Goal: Transaction & Acquisition: Purchase product/service

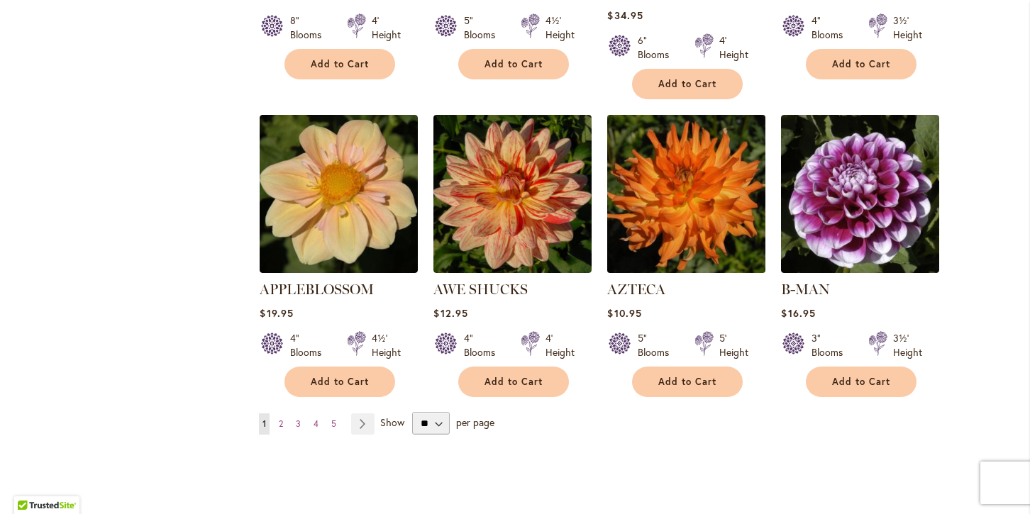
scroll to position [1157, 0]
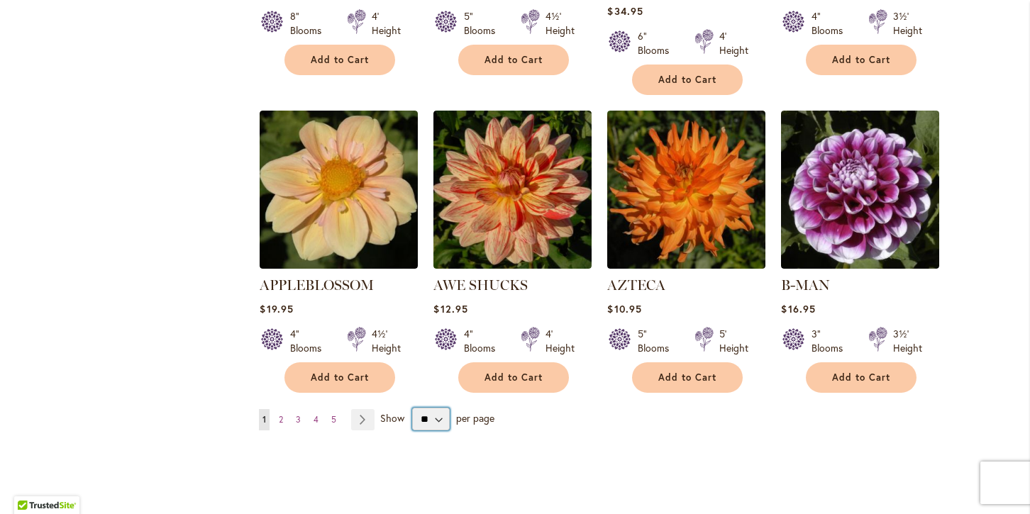
click at [438, 408] on select "** ** ** **" at bounding box center [431, 419] width 38 height 23
select select "**"
click at [412, 408] on select "** ** ** **" at bounding box center [431, 419] width 38 height 23
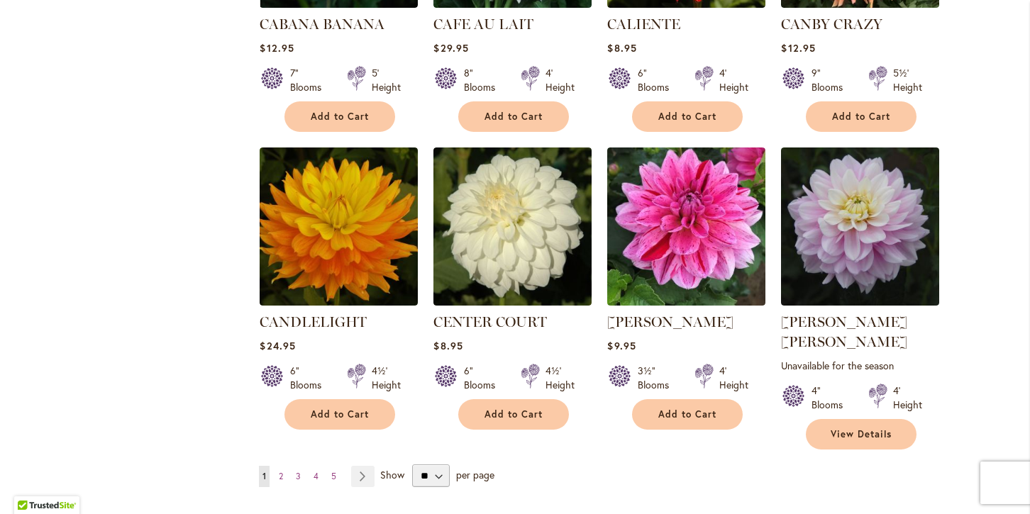
scroll to position [4745, 0]
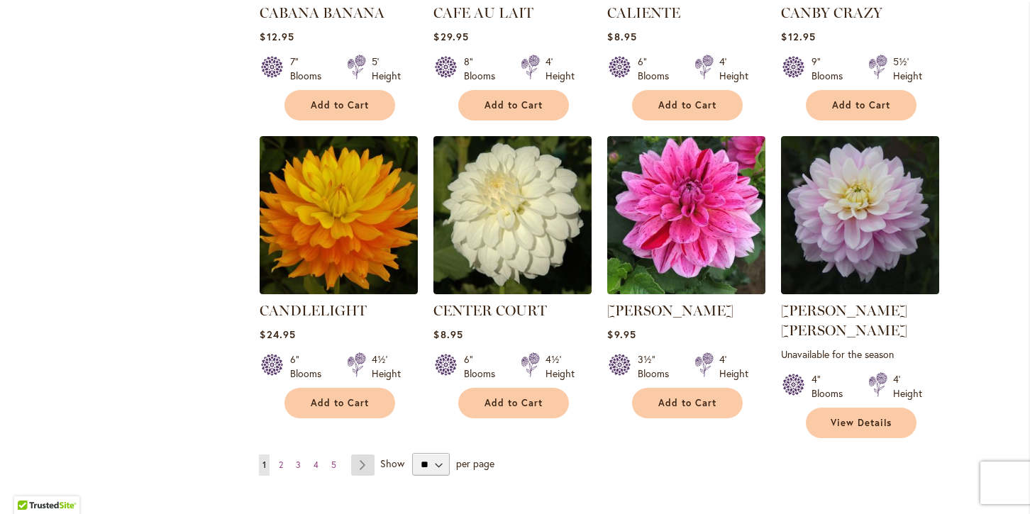
click at [360, 455] on link "Page Next" at bounding box center [362, 465] width 23 height 21
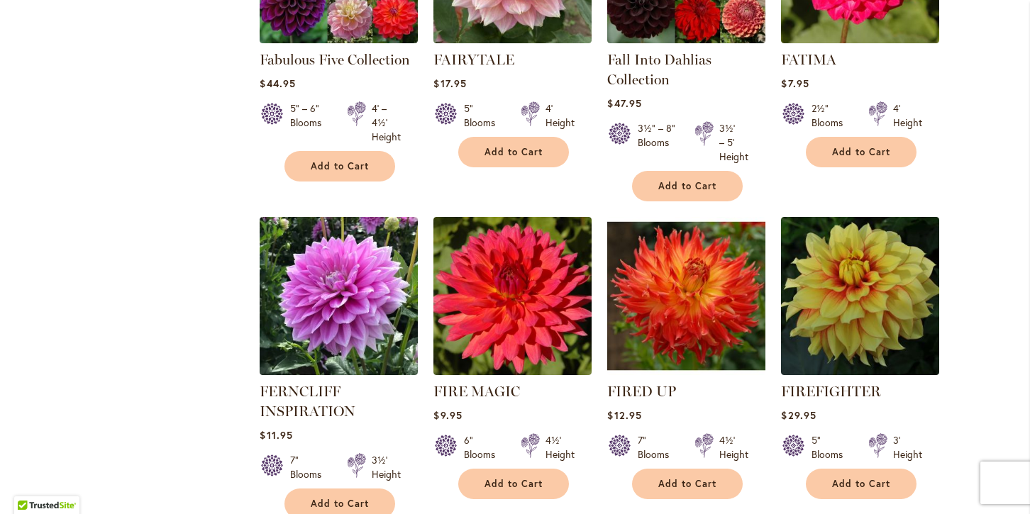
scroll to position [4799, 0]
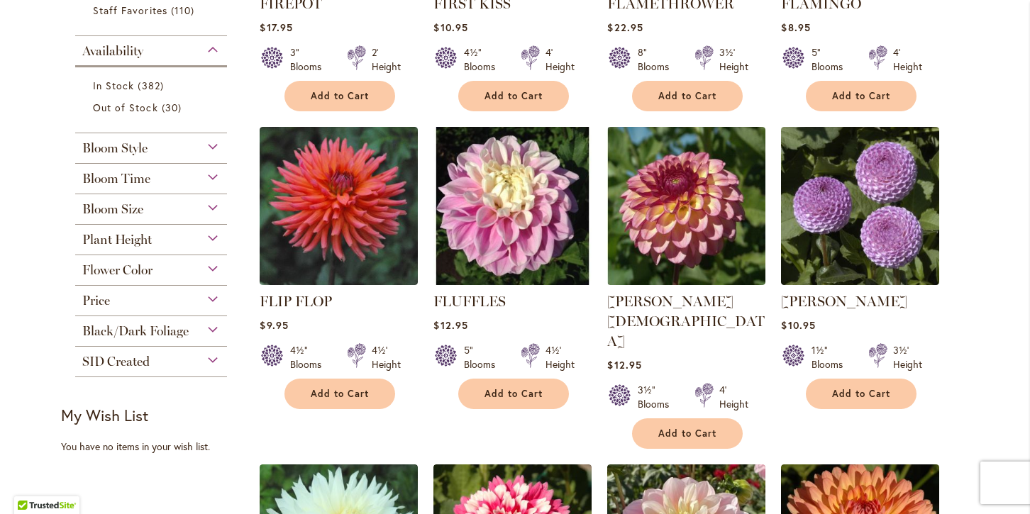
scroll to position [523, 0]
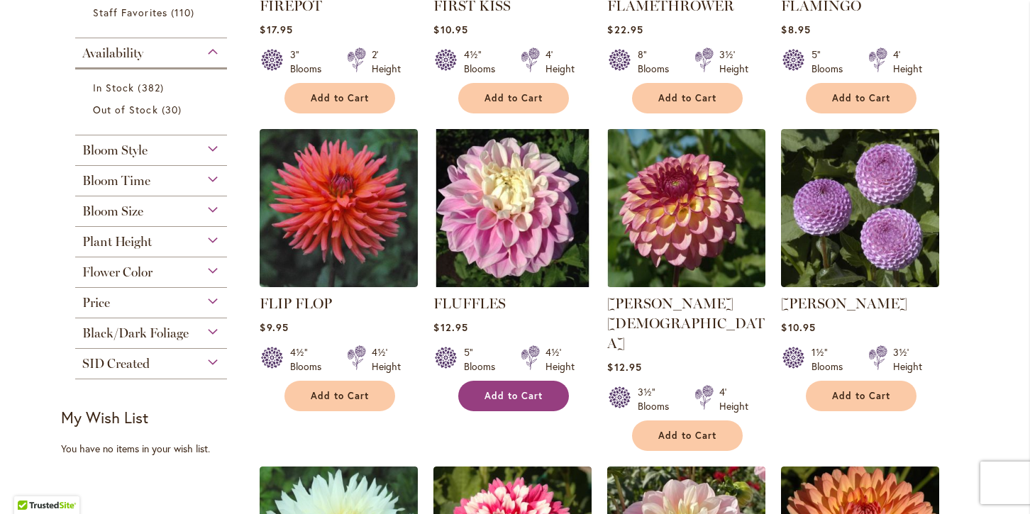
click at [504, 396] on span "Add to Cart" at bounding box center [513, 396] width 58 height 12
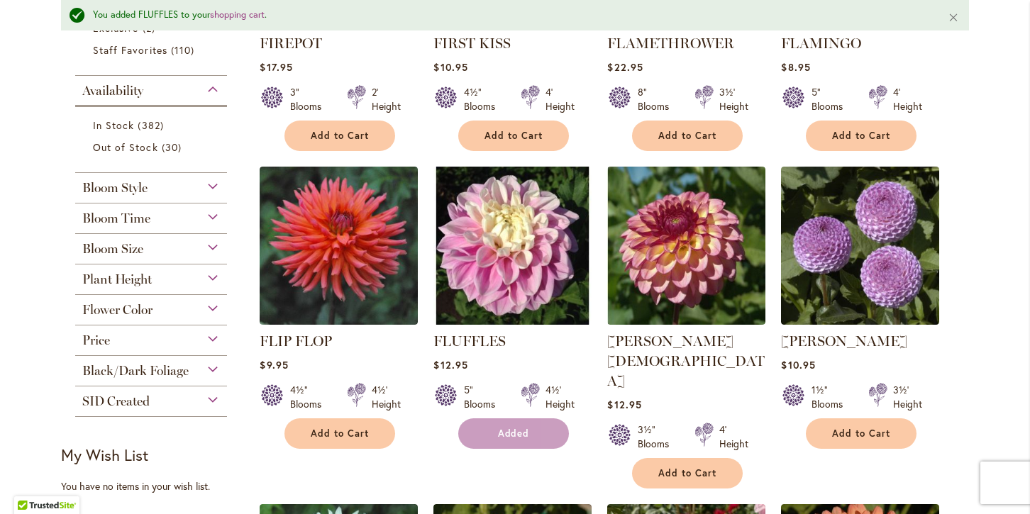
scroll to position [560, 0]
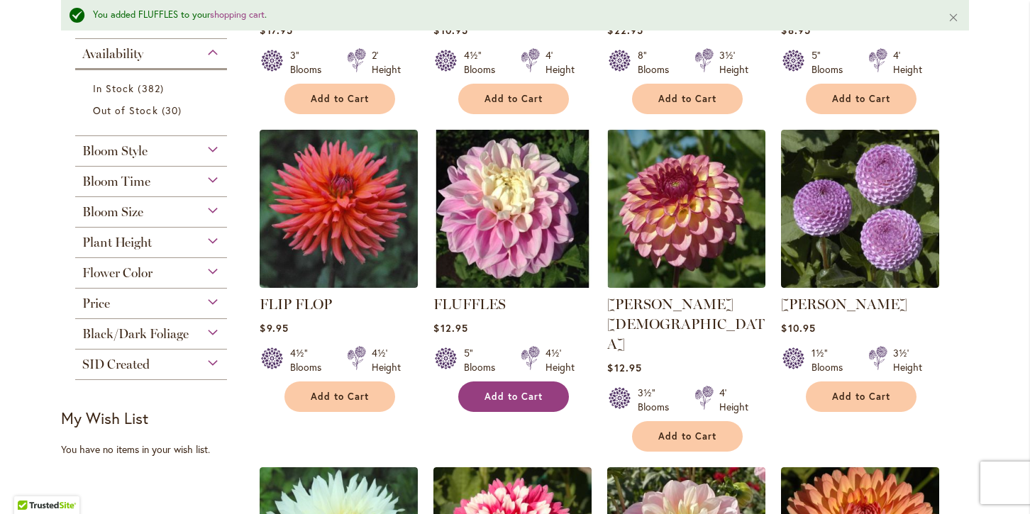
click at [504, 396] on span "Add to Cart" at bounding box center [513, 397] width 58 height 12
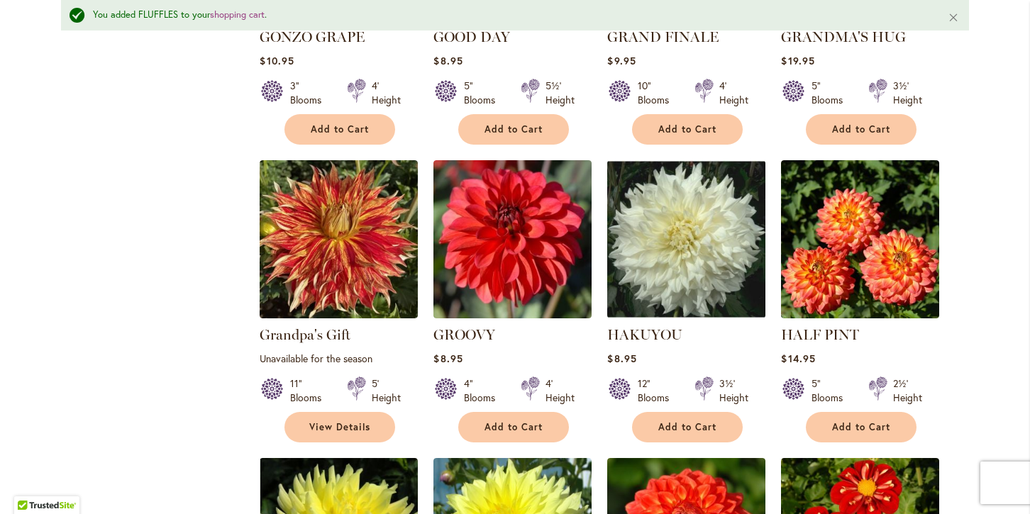
scroll to position [2717, 0]
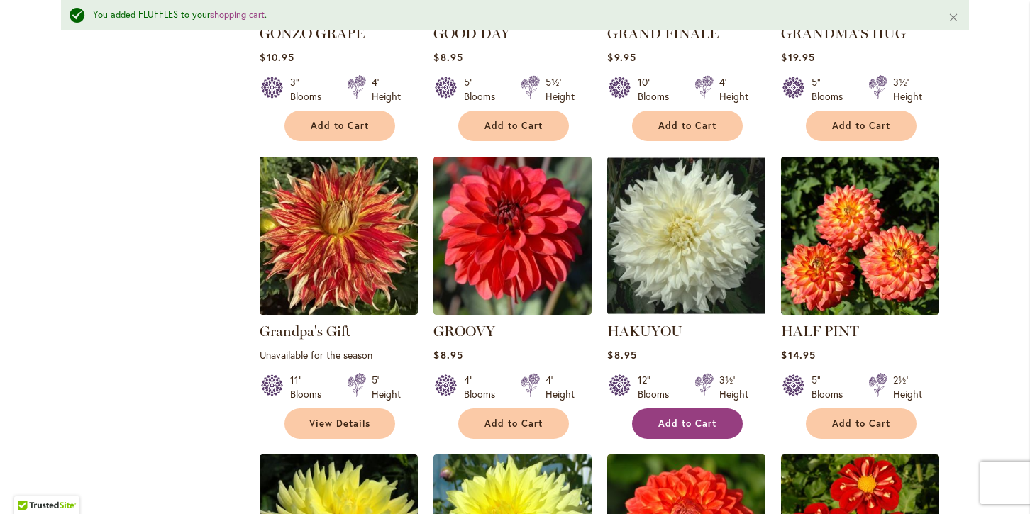
click at [677, 418] on span "Add to Cart" at bounding box center [687, 424] width 58 height 12
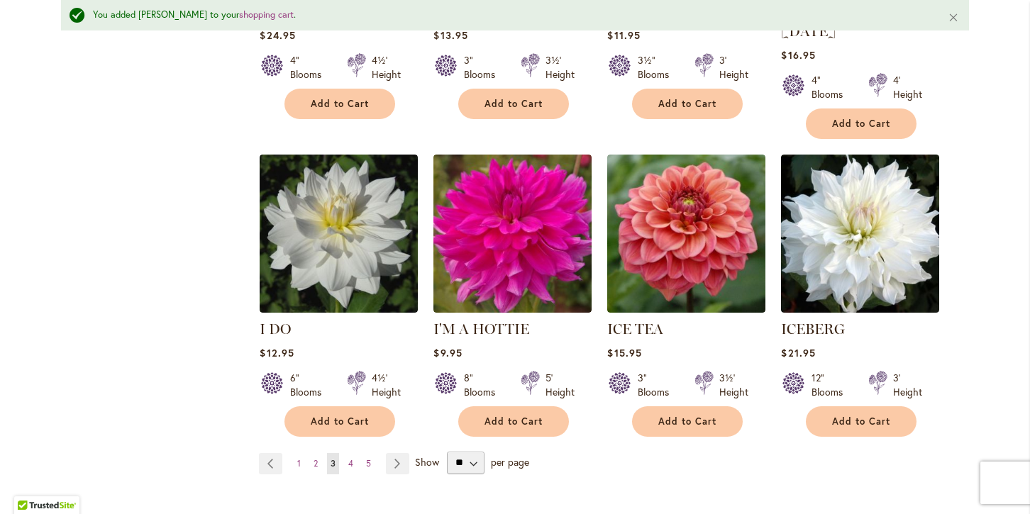
scroll to position [4899, 0]
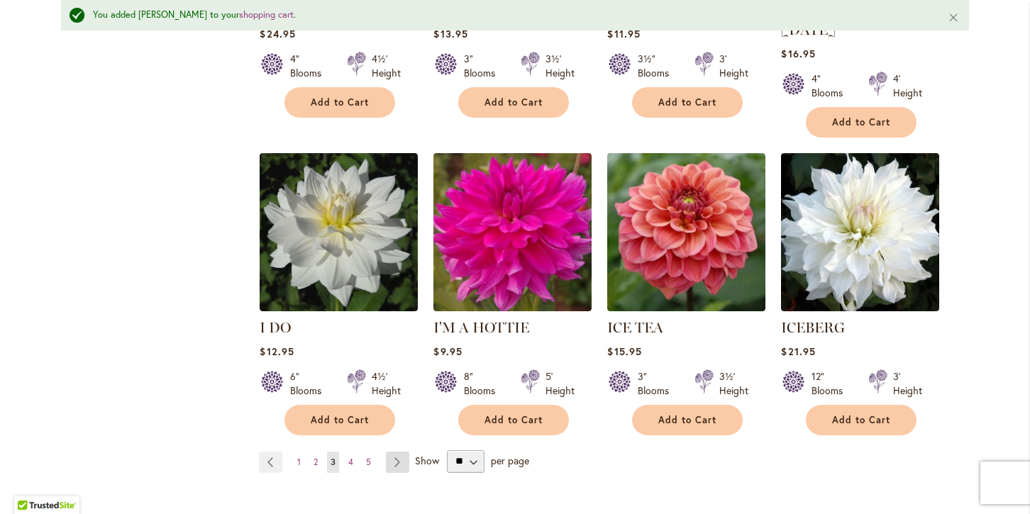
click at [395, 452] on link "Page Next" at bounding box center [397, 462] width 23 height 21
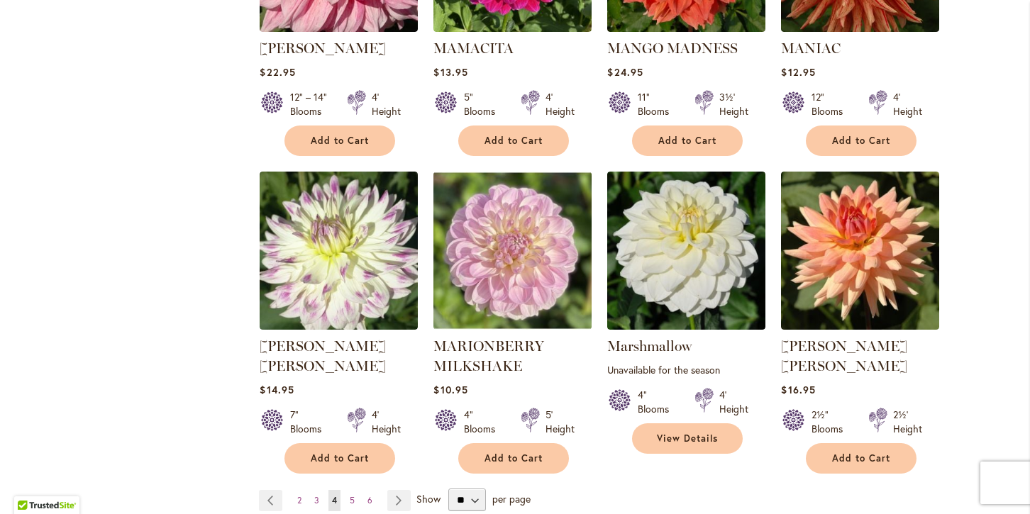
scroll to position [4785, 0]
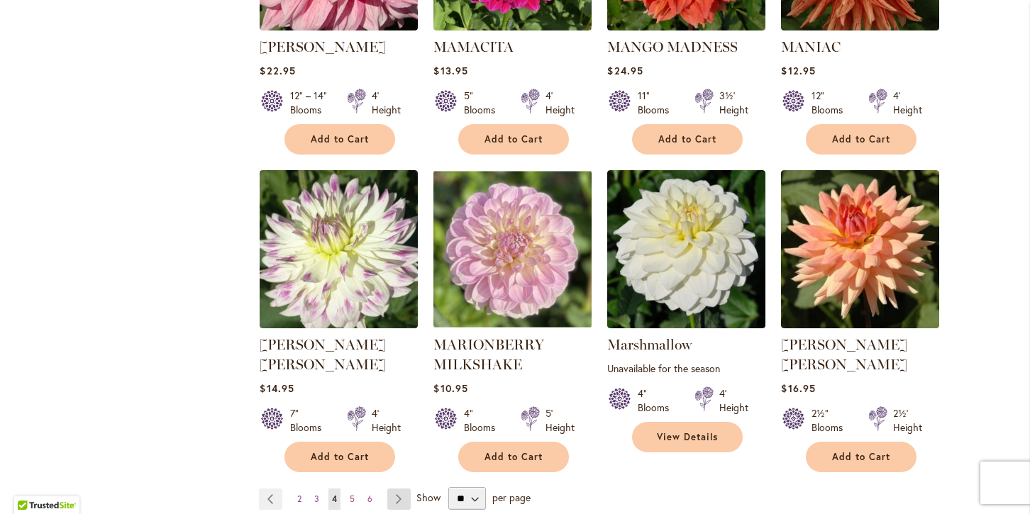
click at [394, 489] on link "Page Next" at bounding box center [398, 499] width 23 height 21
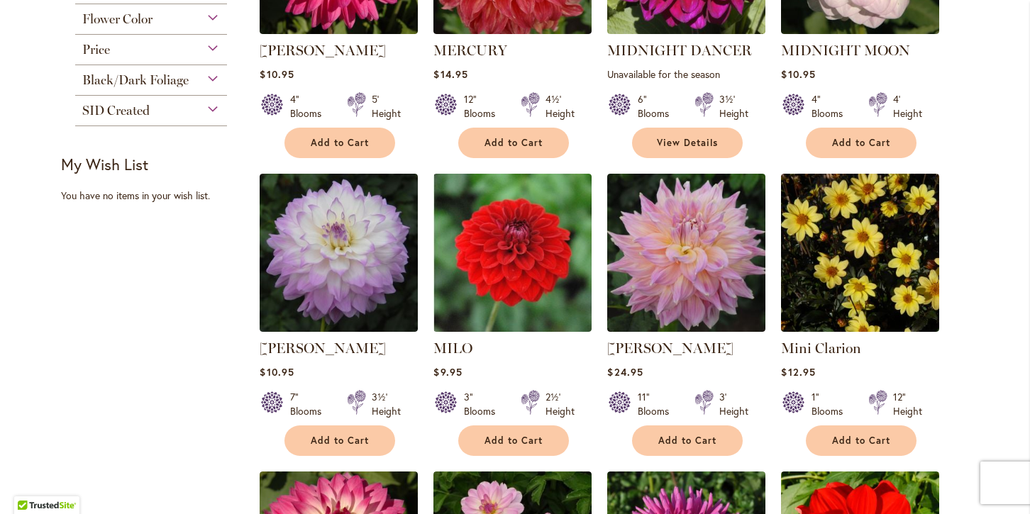
scroll to position [784, 0]
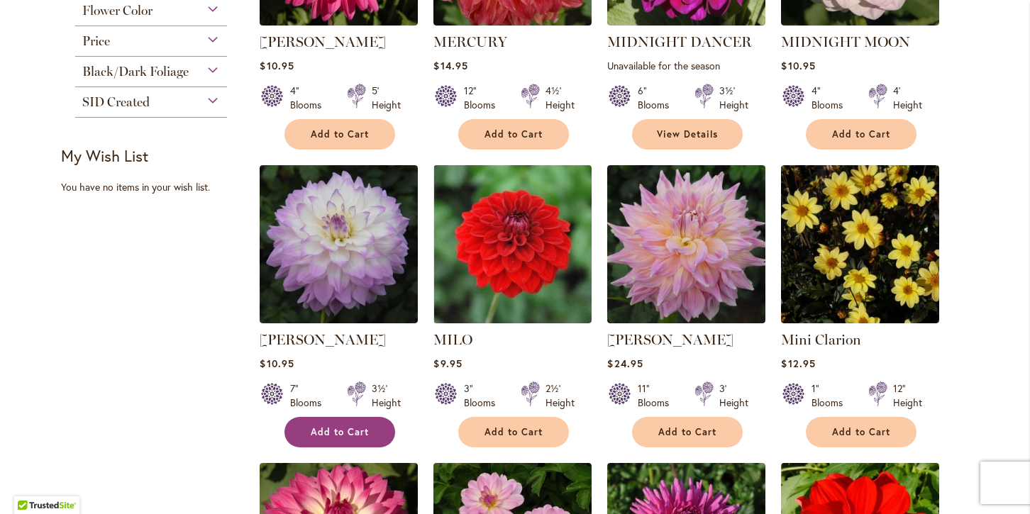
click at [349, 430] on span "Add to Cart" at bounding box center [340, 432] width 58 height 12
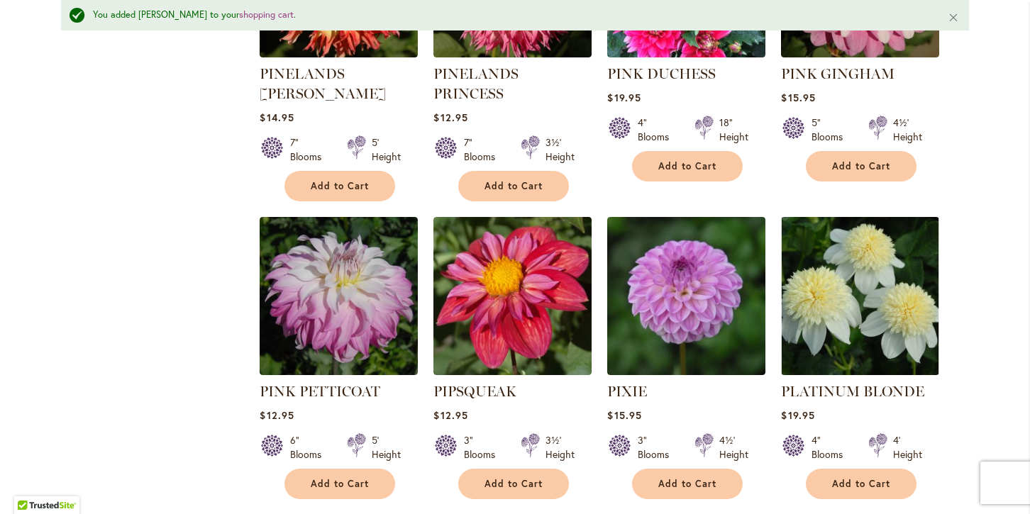
scroll to position [4783, 0]
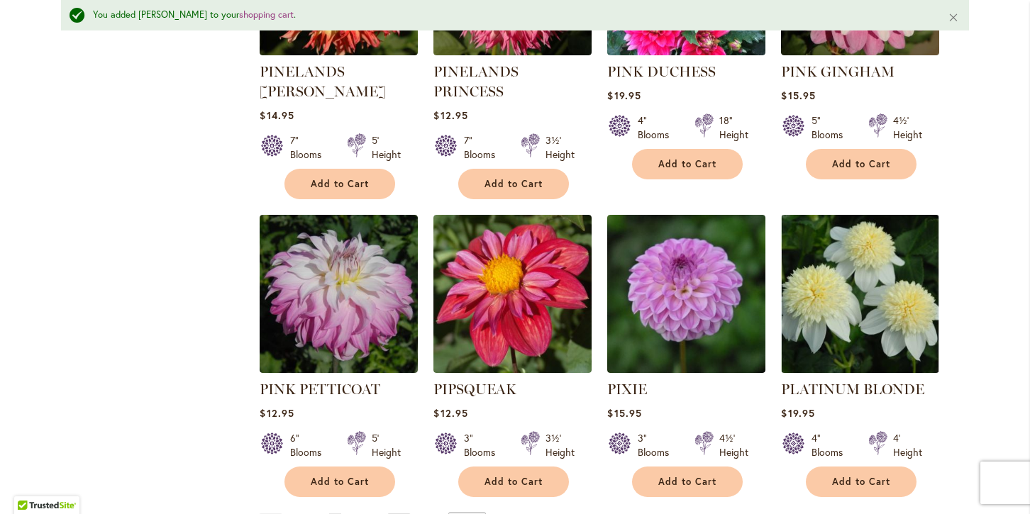
click at [394, 513] on link "Page Next" at bounding box center [398, 523] width 23 height 21
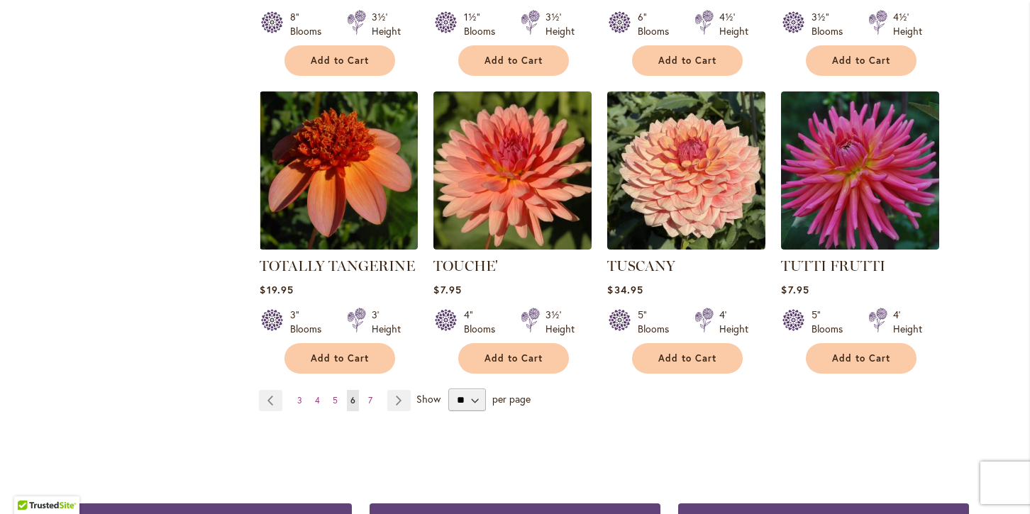
scroll to position [4811, 0]
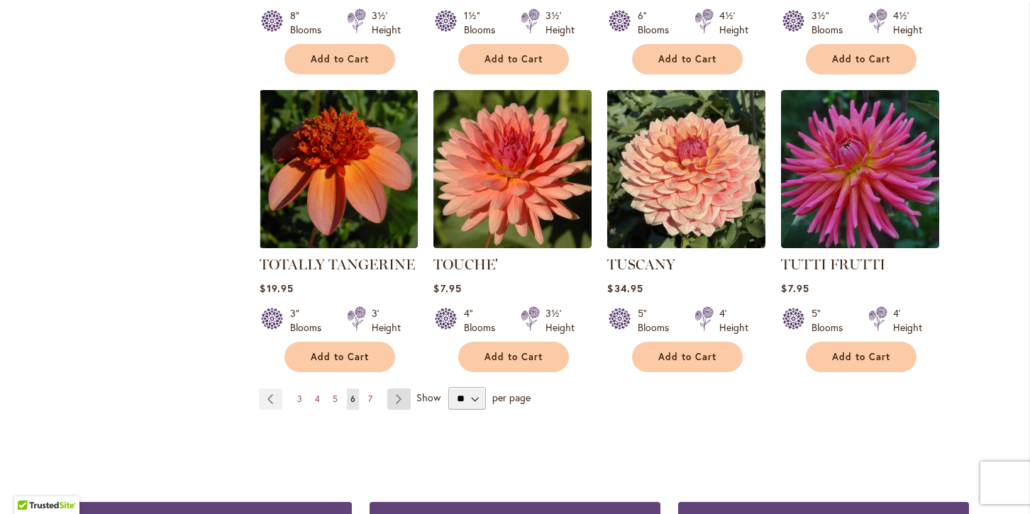
click at [396, 389] on link "Page Next" at bounding box center [398, 399] width 23 height 21
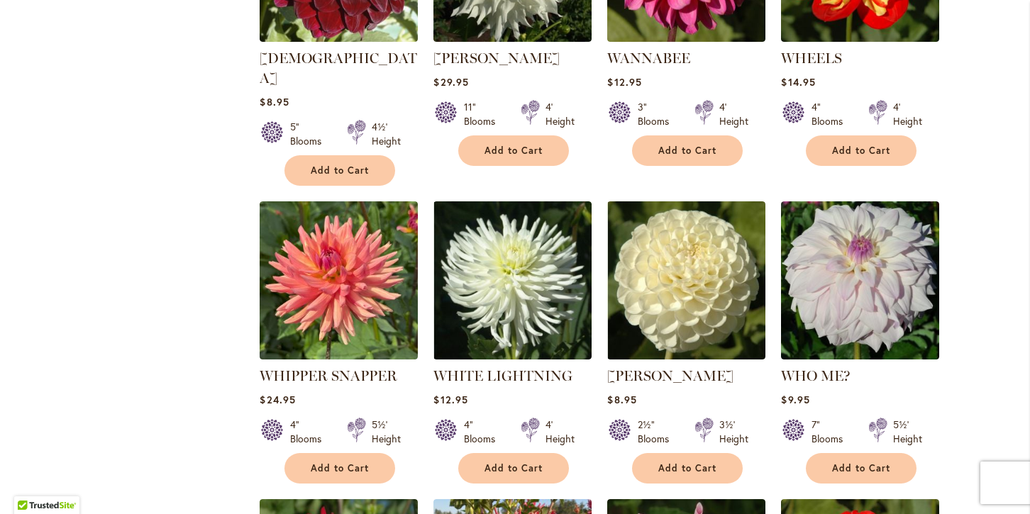
scroll to position [1060, 0]
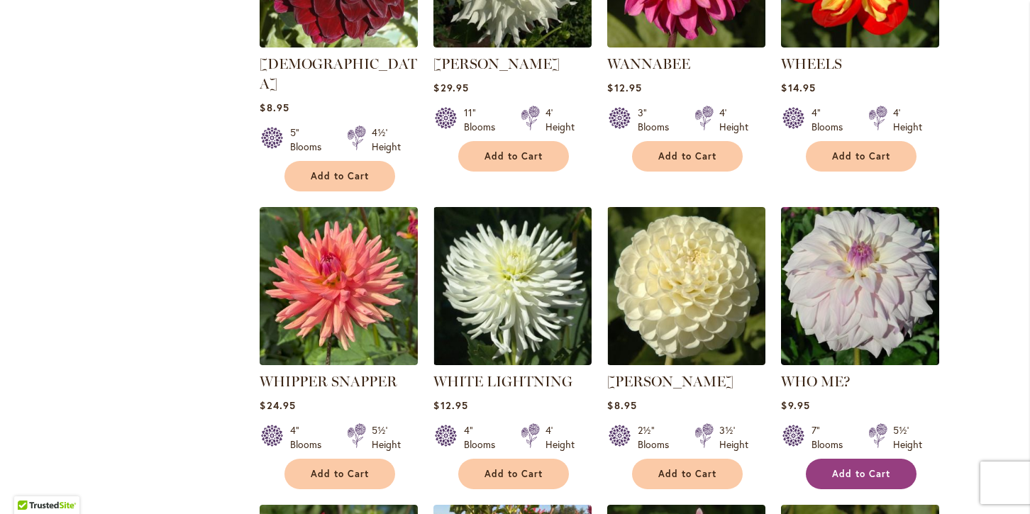
click at [856, 468] on span "Add to Cart" at bounding box center [861, 474] width 58 height 12
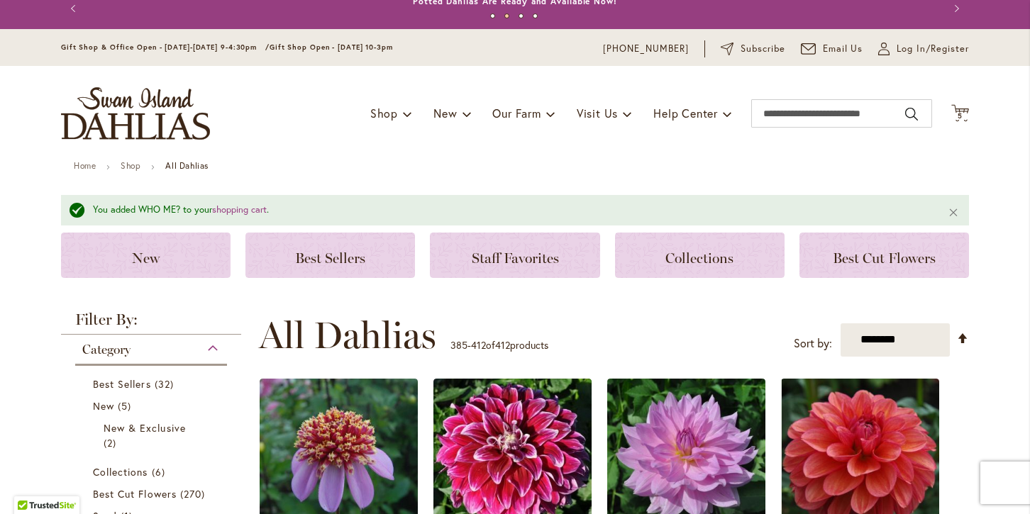
scroll to position [0, 0]
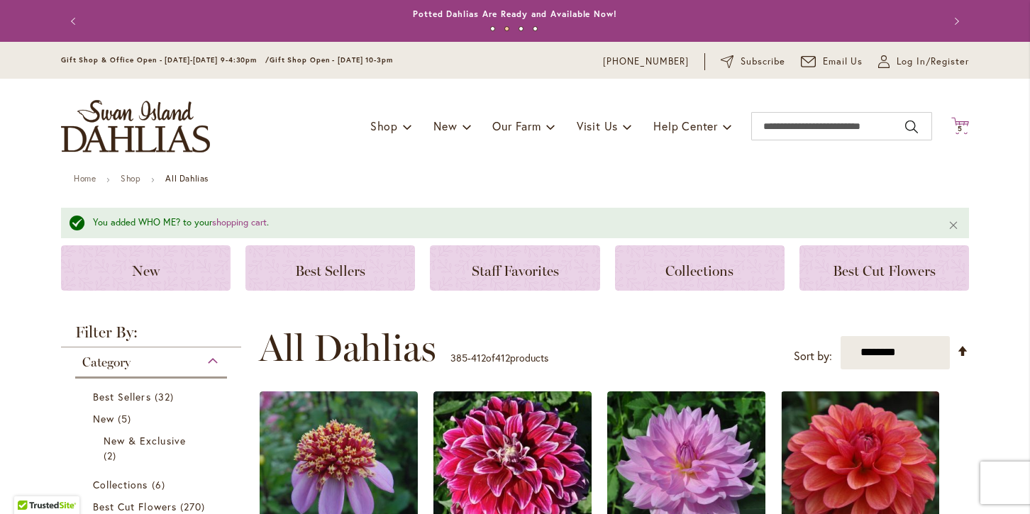
click at [960, 124] on icon "Cart .cls-1 { fill: #231f20; }" at bounding box center [960, 126] width 18 height 18
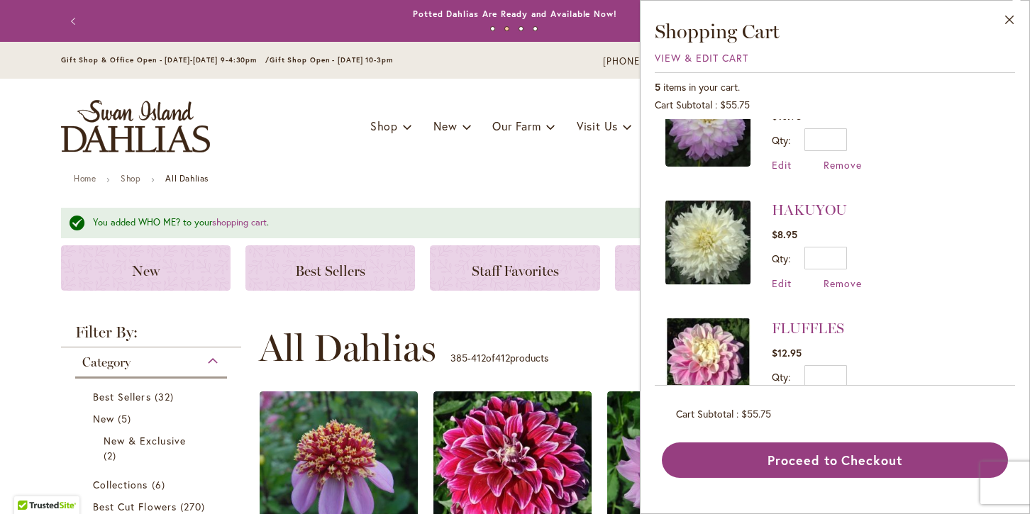
scroll to position [211, 0]
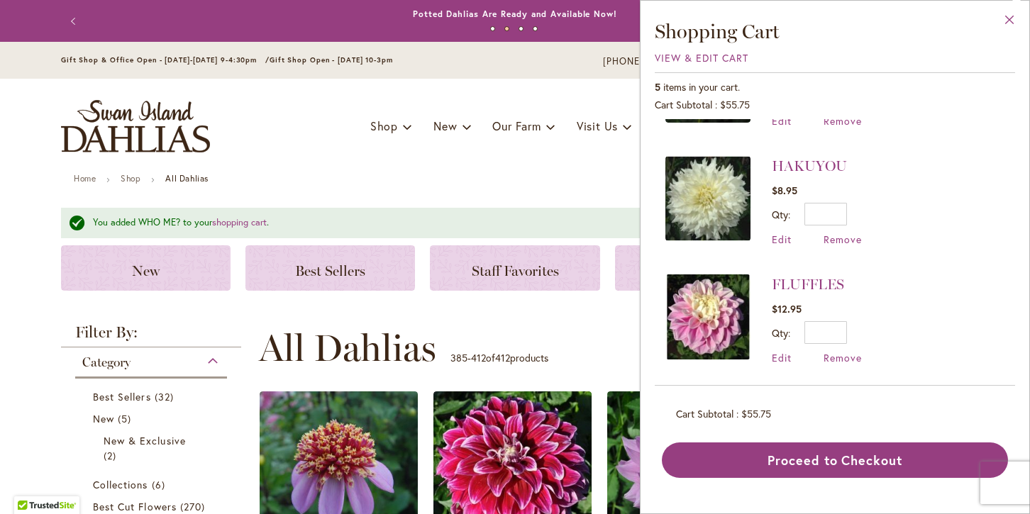
click at [1010, 16] on button "Close" at bounding box center [1009, 23] width 39 height 45
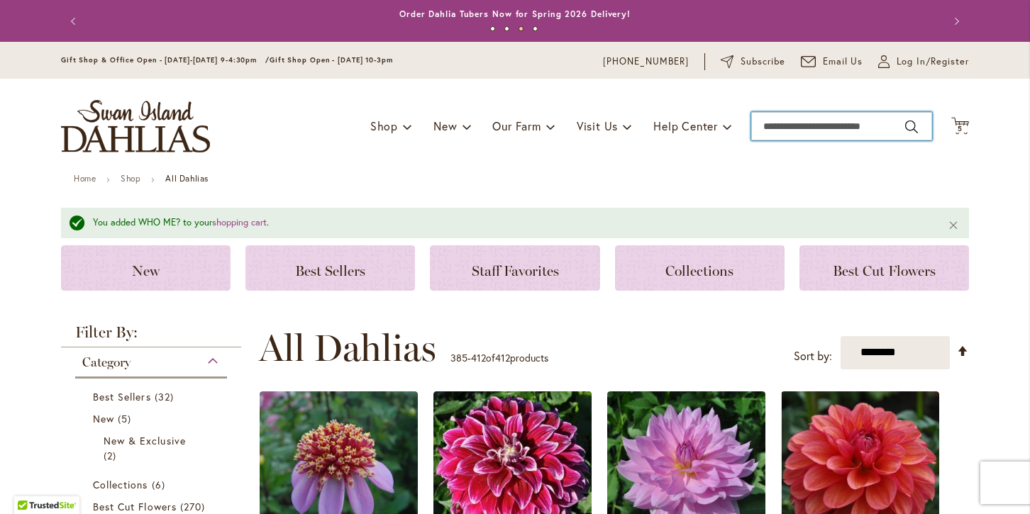
click at [829, 128] on input "Search" at bounding box center [841, 126] width 181 height 28
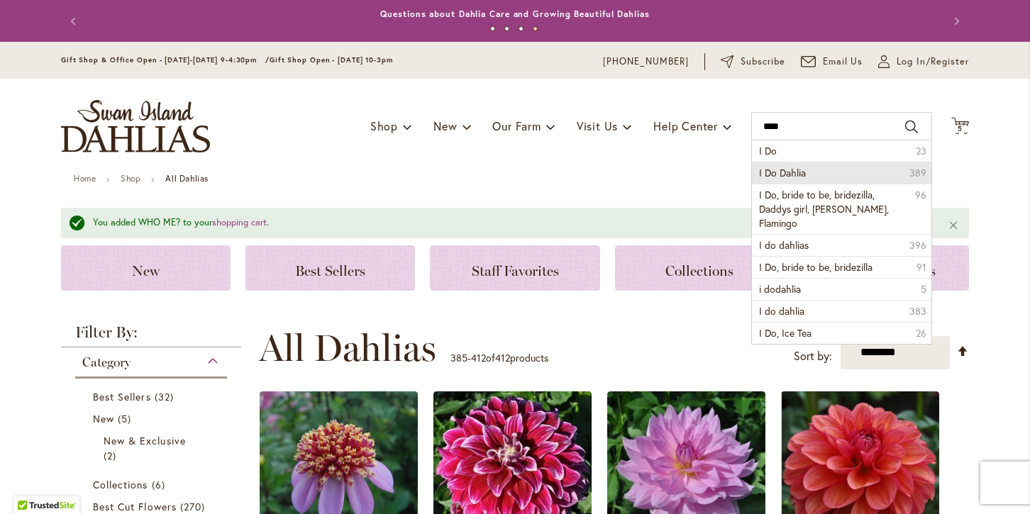
click at [850, 174] on li "I Do Dahlia 389" at bounding box center [841, 173] width 179 height 22
type input "**********"
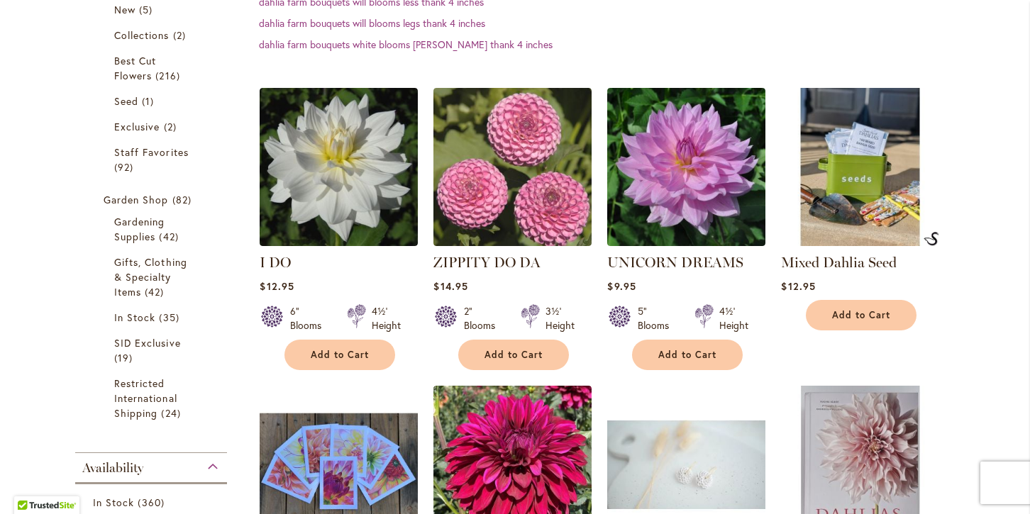
scroll to position [352, 0]
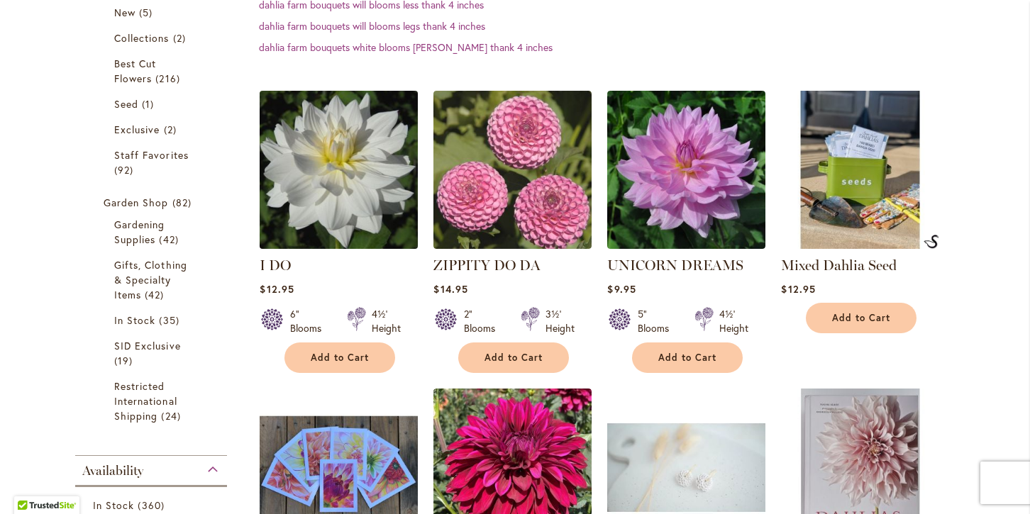
click at [340, 216] on img at bounding box center [339, 170] width 166 height 166
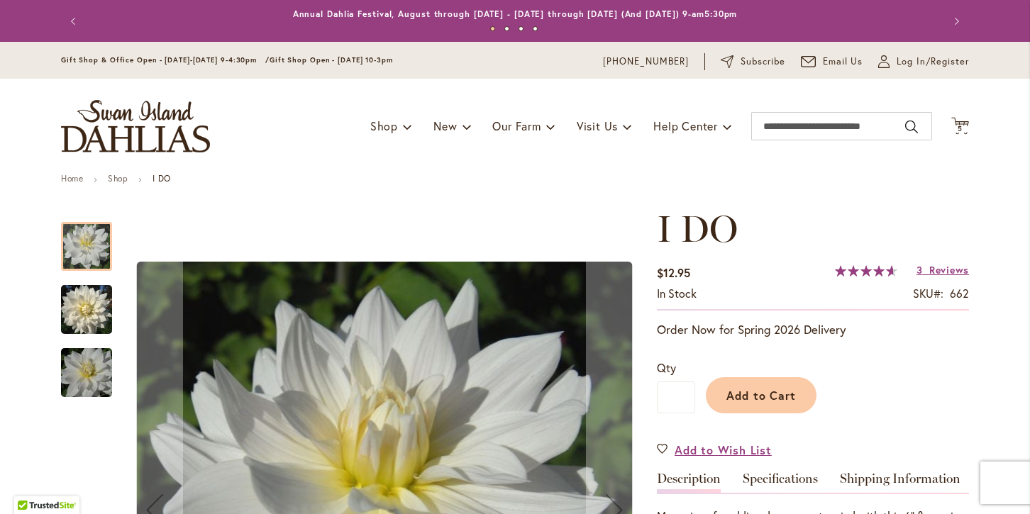
click at [89, 309] on img "I DO" at bounding box center [86, 309] width 51 height 55
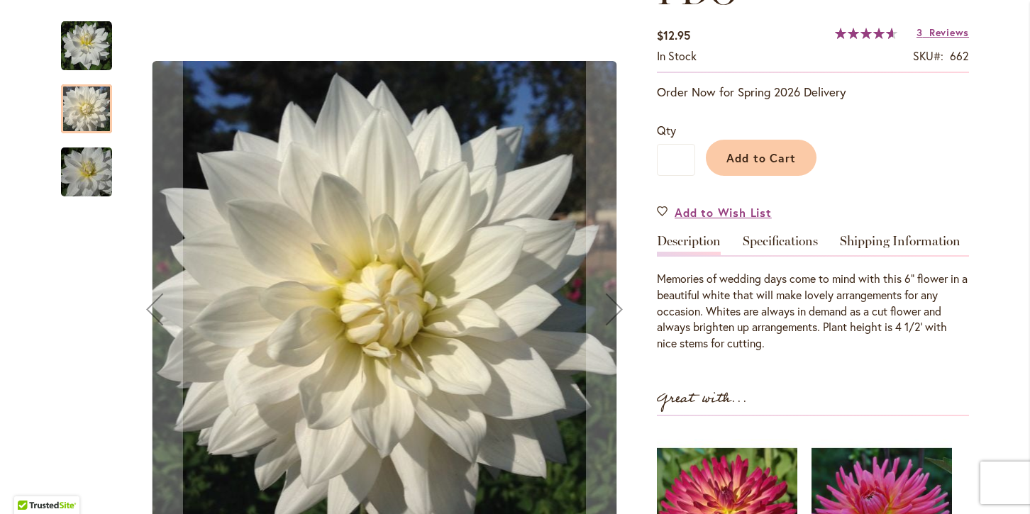
scroll to position [230, 0]
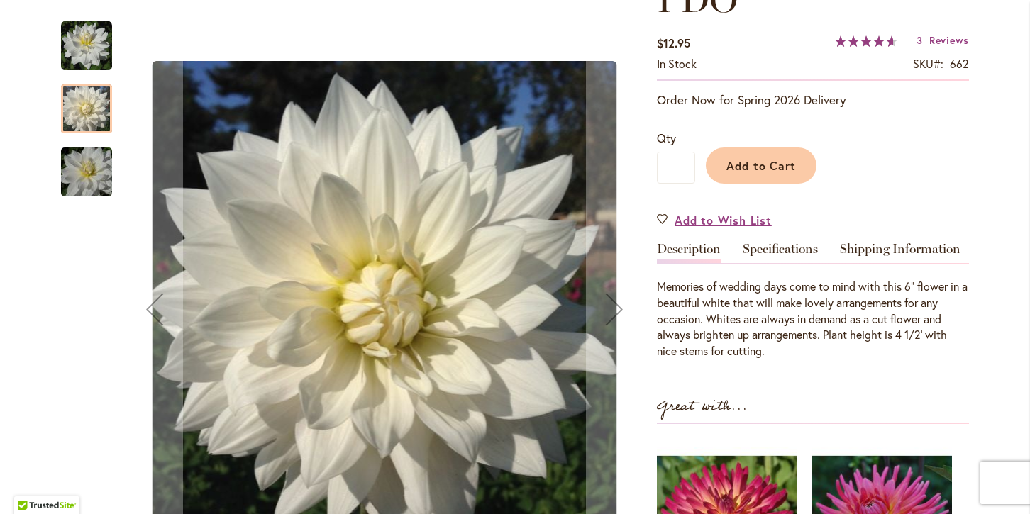
click at [100, 182] on img "I DO" at bounding box center [86, 172] width 102 height 68
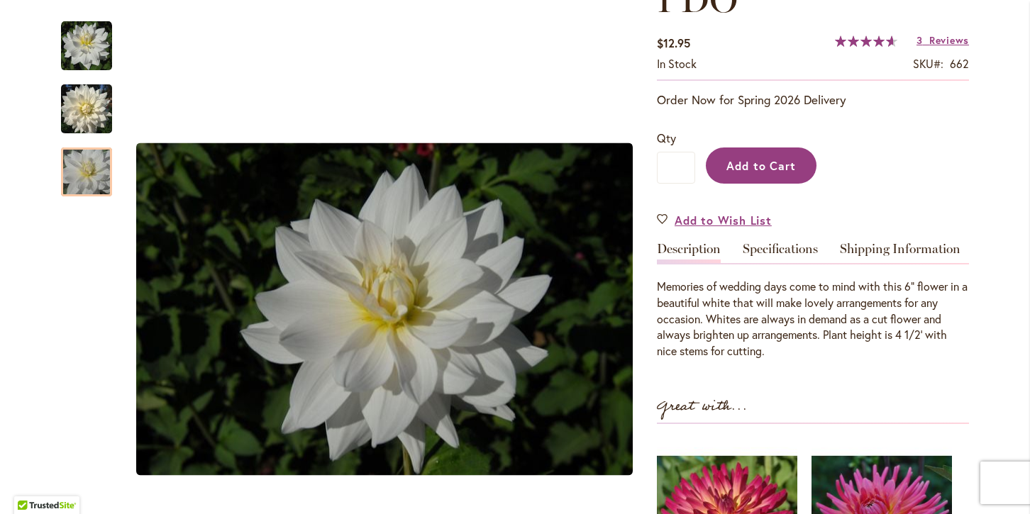
click at [745, 165] on span "Add to Cart" at bounding box center [761, 165] width 70 height 15
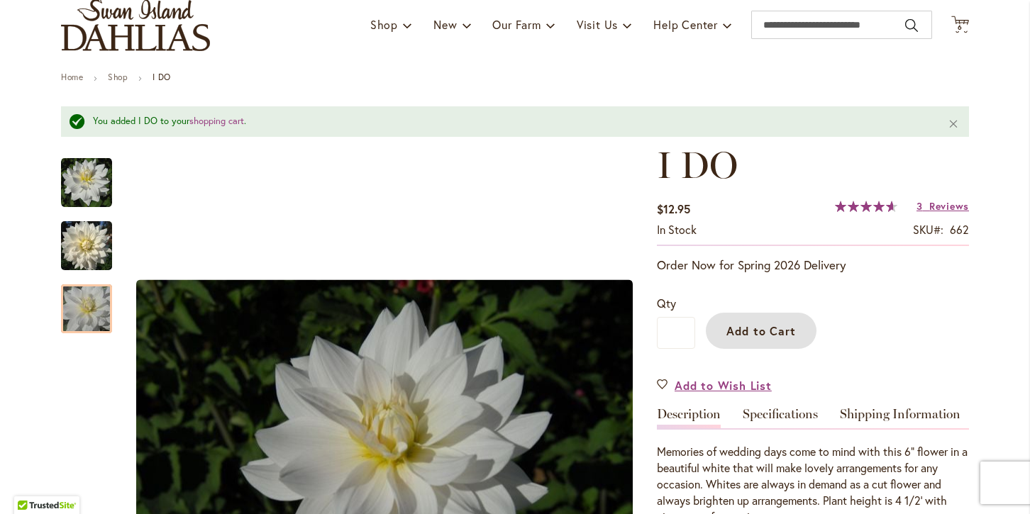
scroll to position [0, 0]
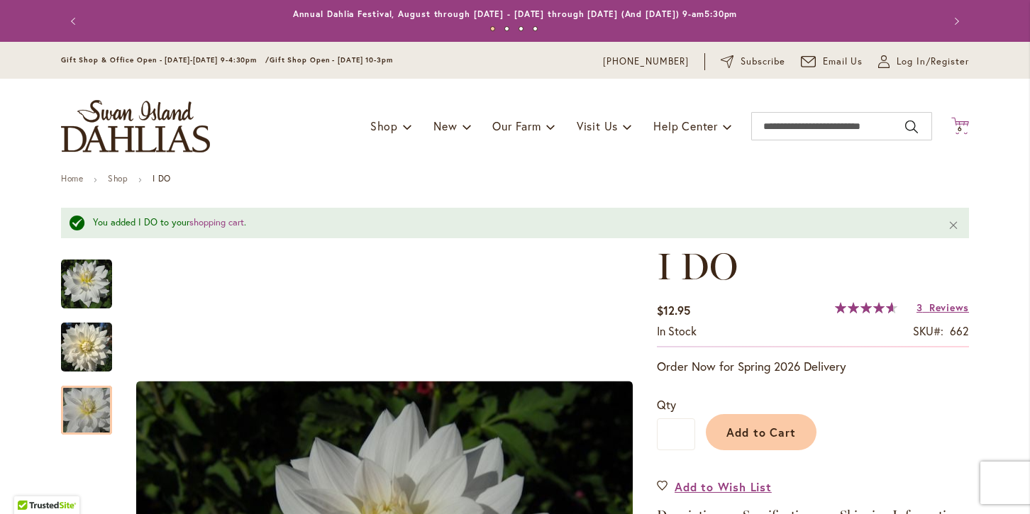
click at [960, 121] on icon "Cart .cls-1 { fill: #231f20; }" at bounding box center [960, 126] width 18 height 18
